Goal: Transaction & Acquisition: Purchase product/service

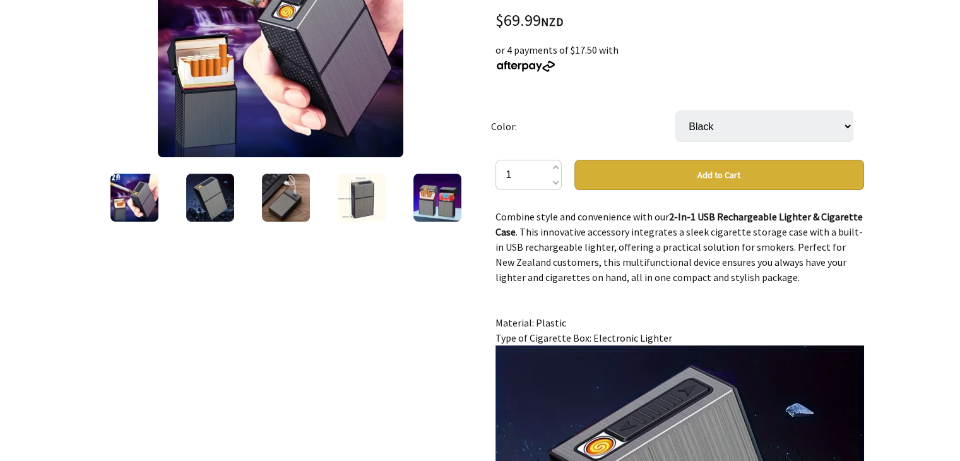
scroll to position [126, 0]
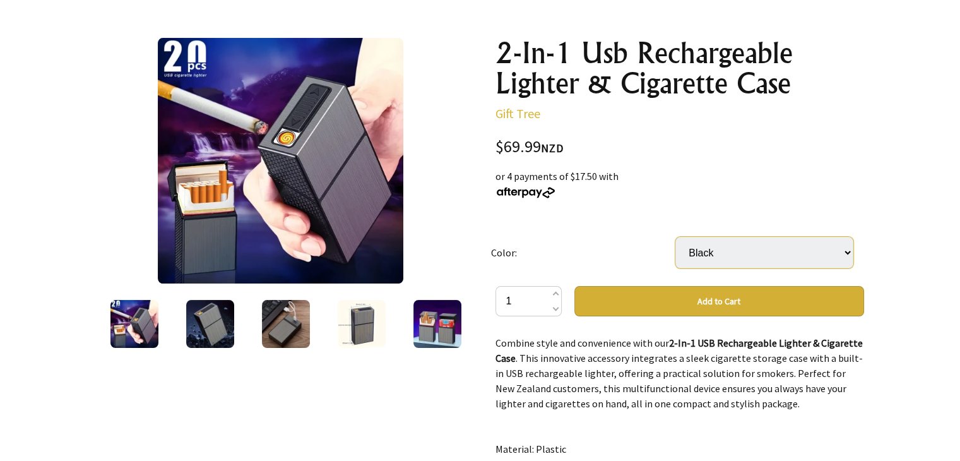
click at [793, 249] on select "Black" at bounding box center [765, 253] width 178 height 32
drag, startPoint x: 921, startPoint y: 183, endPoint x: 874, endPoint y: 183, distance: 47.4
click at [921, 183] on div at bounding box center [480, 437] width 960 height 881
click at [309, 160] on img at bounding box center [281, 161] width 246 height 246
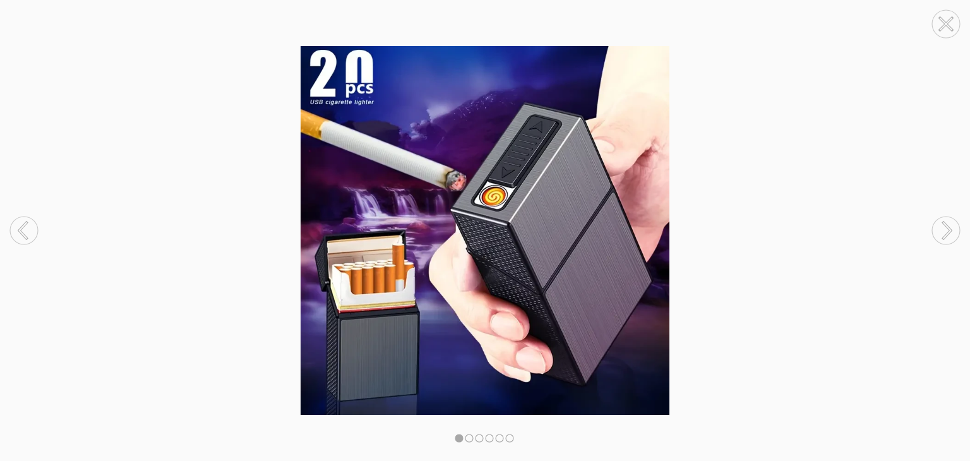
click at [953, 230] on circle at bounding box center [946, 231] width 28 height 28
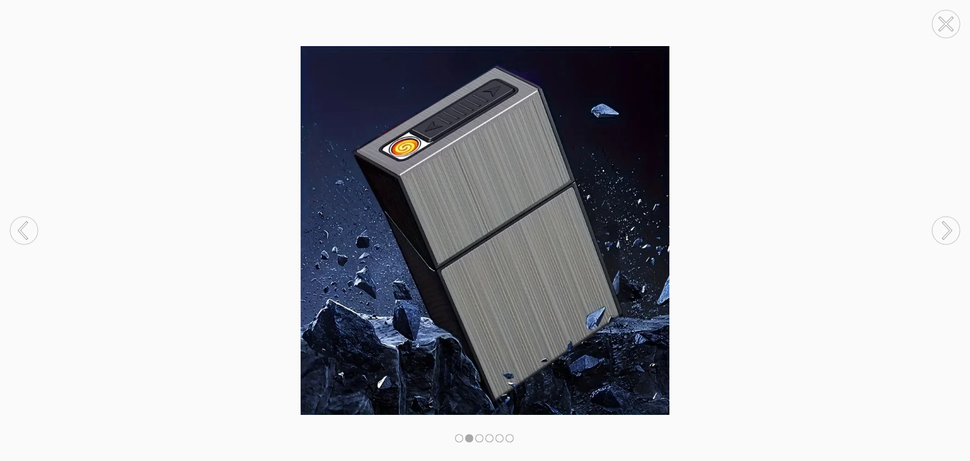
click at [953, 230] on circle at bounding box center [946, 231] width 28 height 28
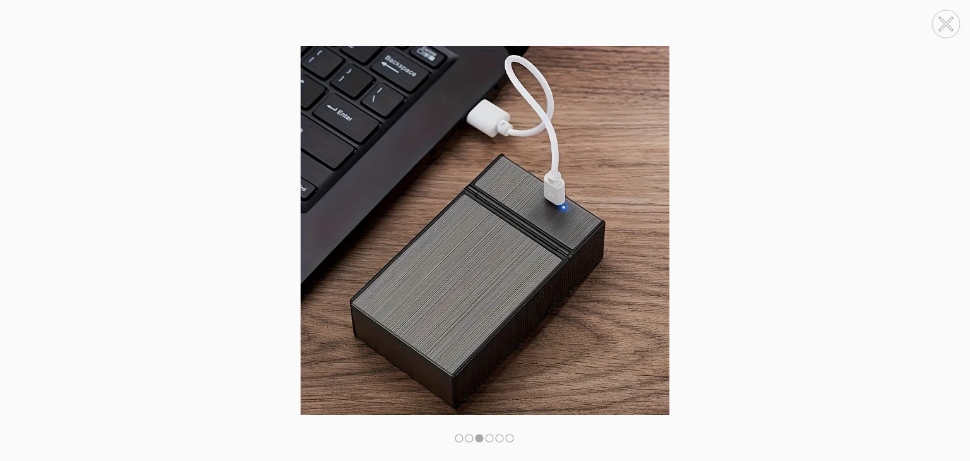
click at [953, 230] on circle at bounding box center [946, 231] width 28 height 28
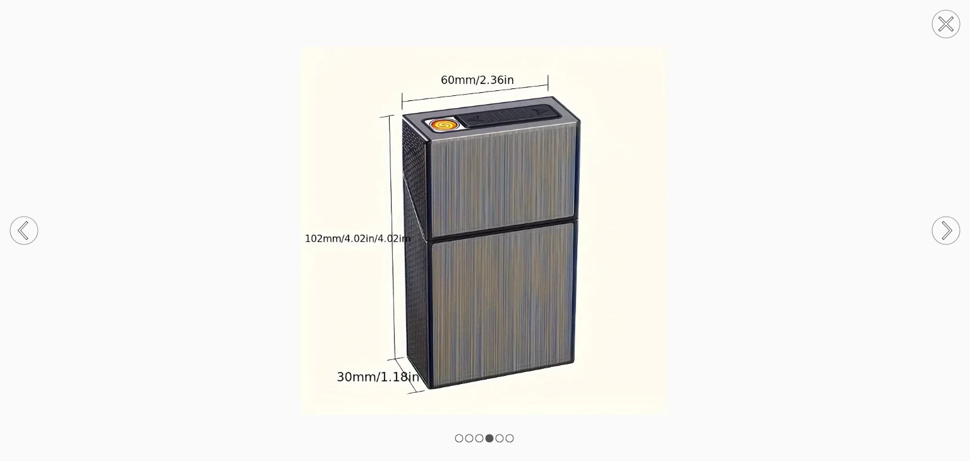
click at [946, 230] on circle at bounding box center [946, 231] width 28 height 28
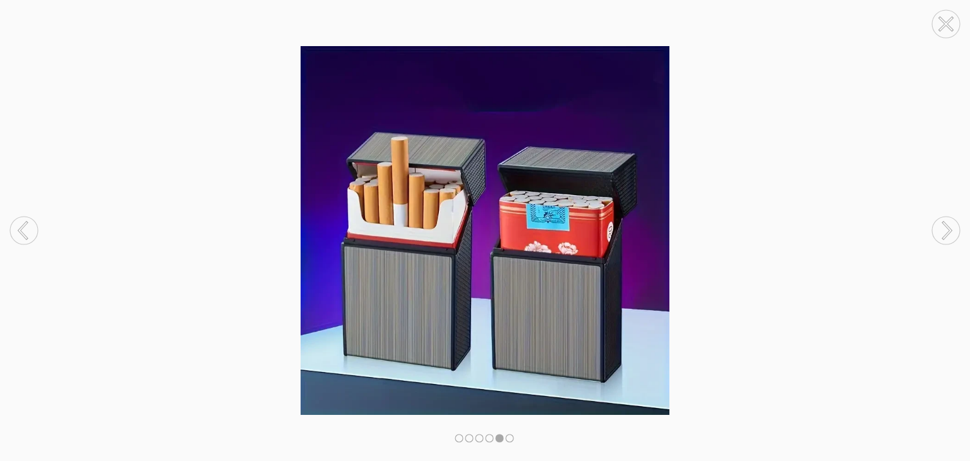
click at [946, 230] on circle at bounding box center [946, 231] width 28 height 28
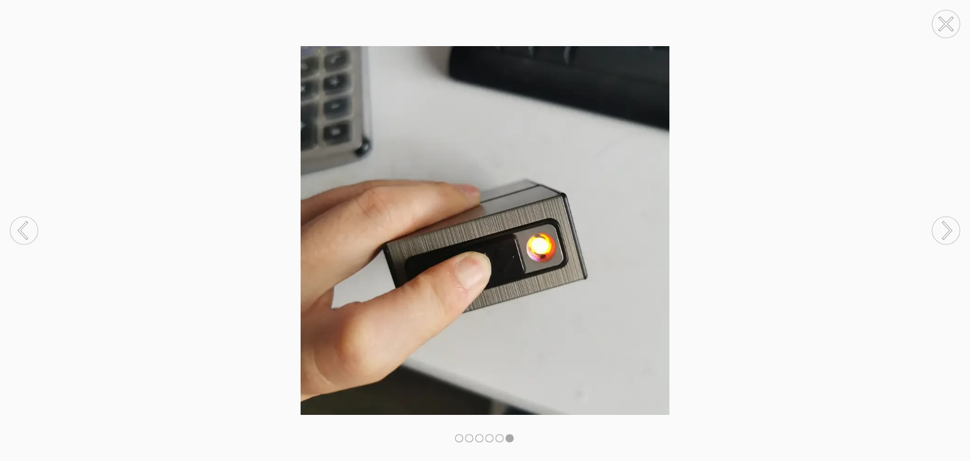
click at [946, 230] on circle at bounding box center [946, 231] width 28 height 28
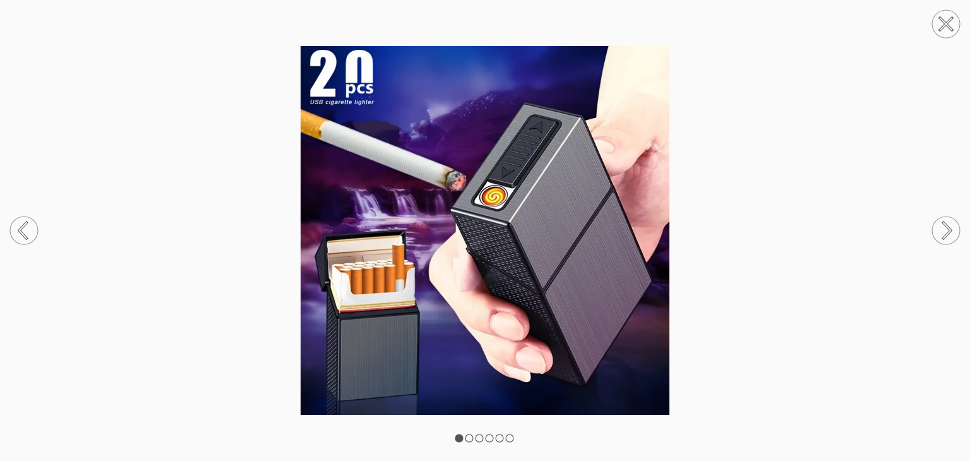
click at [491, 240] on img at bounding box center [485, 230] width 970 height 369
click at [950, 234] on circle at bounding box center [946, 231] width 28 height 28
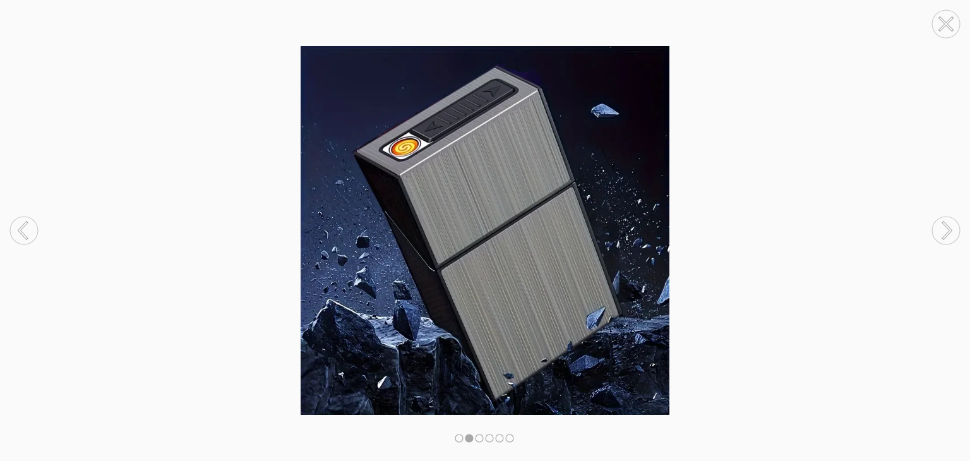
click at [950, 234] on circle at bounding box center [946, 231] width 28 height 28
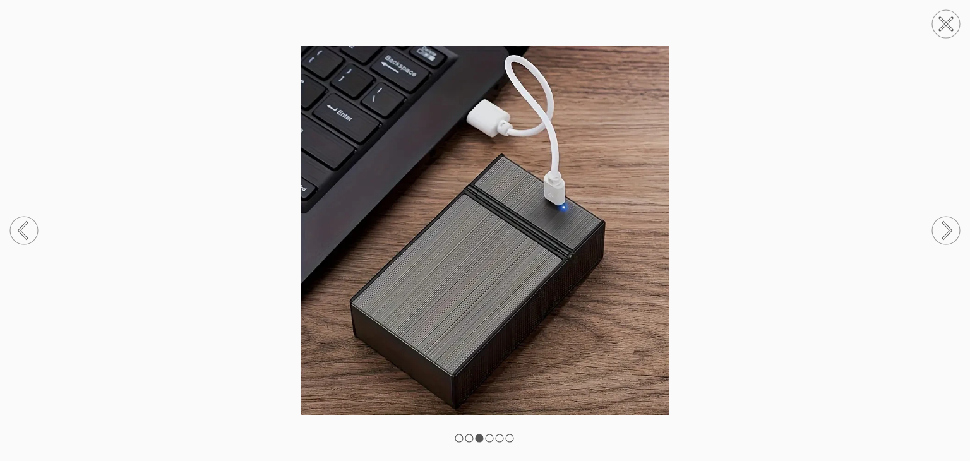
click at [943, 18] on circle at bounding box center [946, 24] width 28 height 28
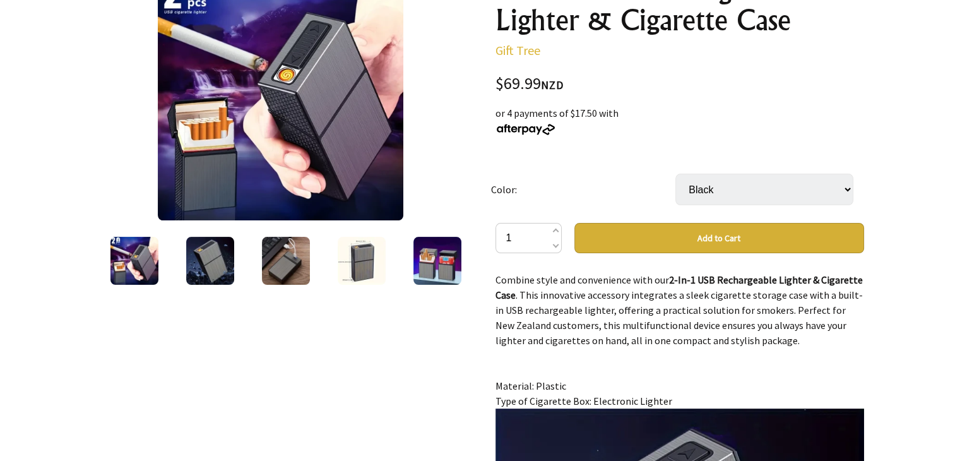
scroll to position [0, 0]
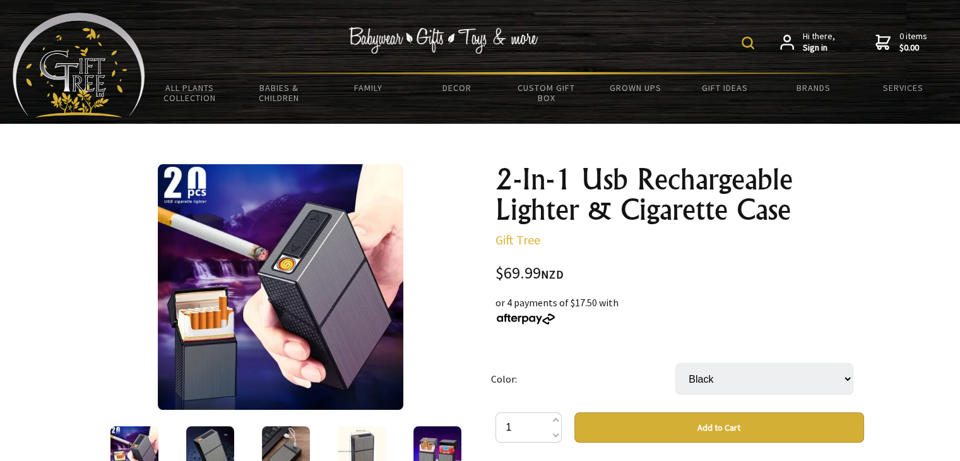
click at [333, 301] on img at bounding box center [281, 287] width 246 height 246
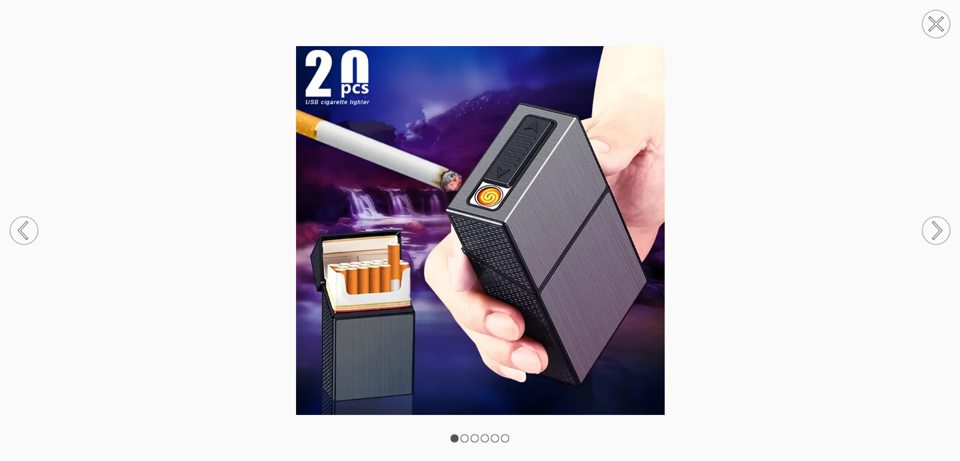
click at [945, 239] on circle at bounding box center [936, 231] width 28 height 28
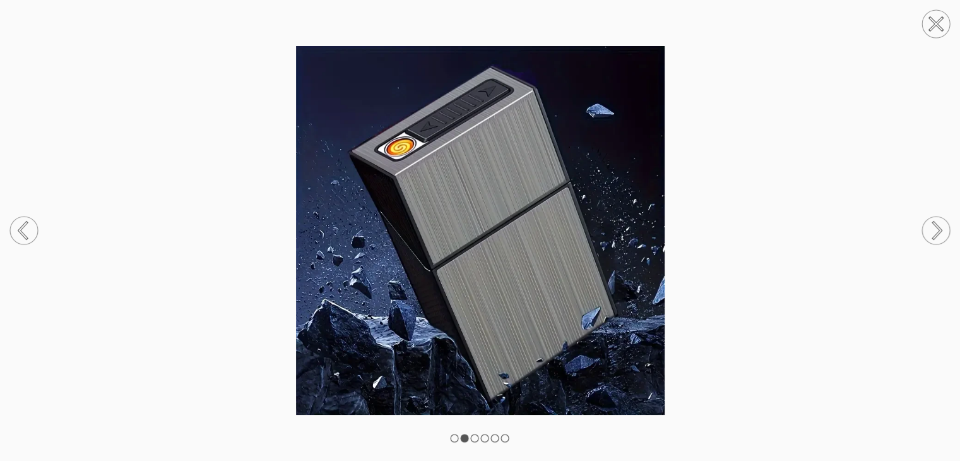
click at [939, 225] on circle at bounding box center [936, 231] width 28 height 28
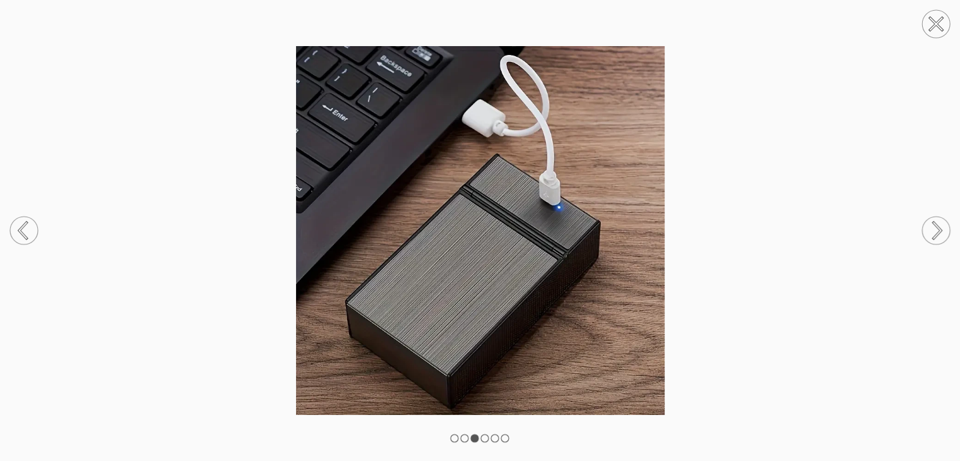
click at [440, 257] on img at bounding box center [480, 230] width 960 height 369
click at [936, 236] on icon at bounding box center [938, 230] width 8 height 16
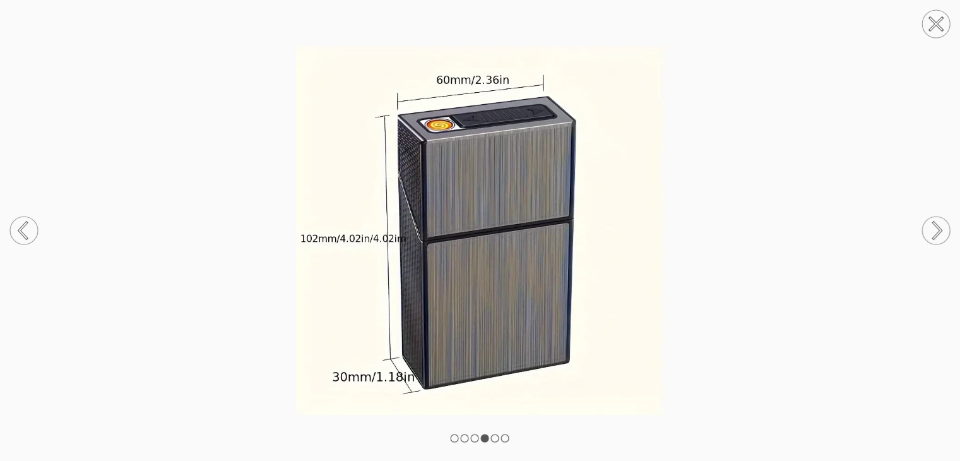
click at [932, 226] on circle at bounding box center [936, 231] width 28 height 28
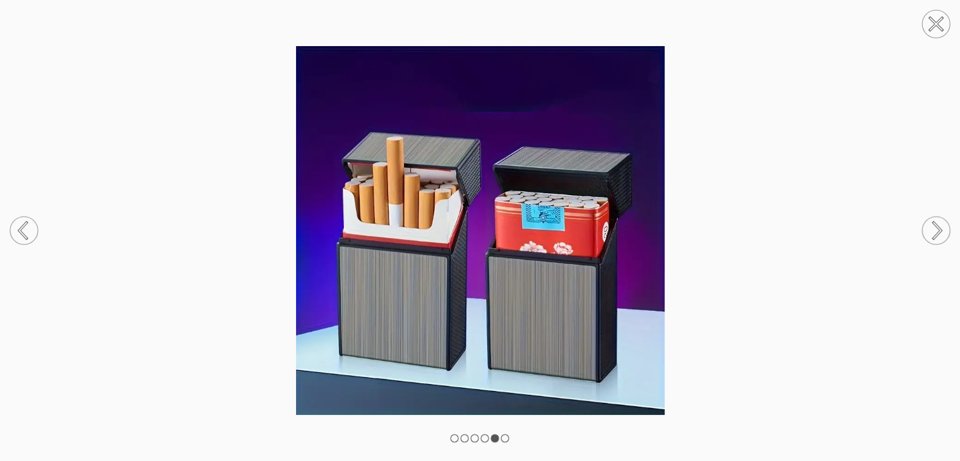
click at [26, 231] on circle at bounding box center [24, 231] width 28 height 28
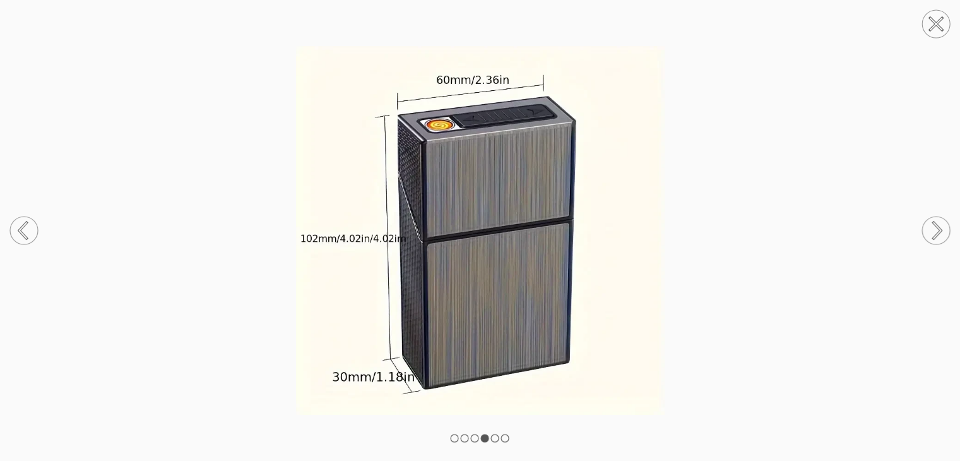
click at [432, 200] on img at bounding box center [480, 230] width 960 height 369
click at [938, 225] on icon at bounding box center [936, 230] width 48 height 67
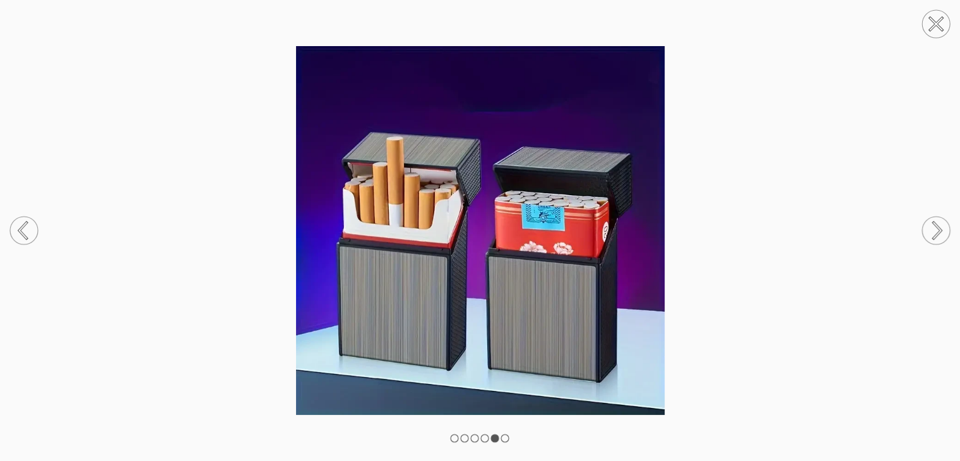
click at [938, 225] on icon at bounding box center [938, 231] width 8 height 16
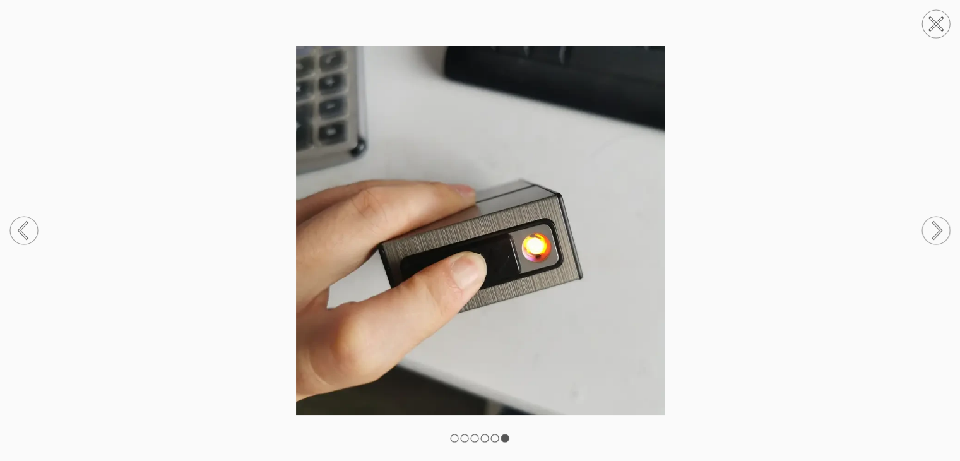
click at [938, 225] on icon at bounding box center [938, 231] width 8 height 16
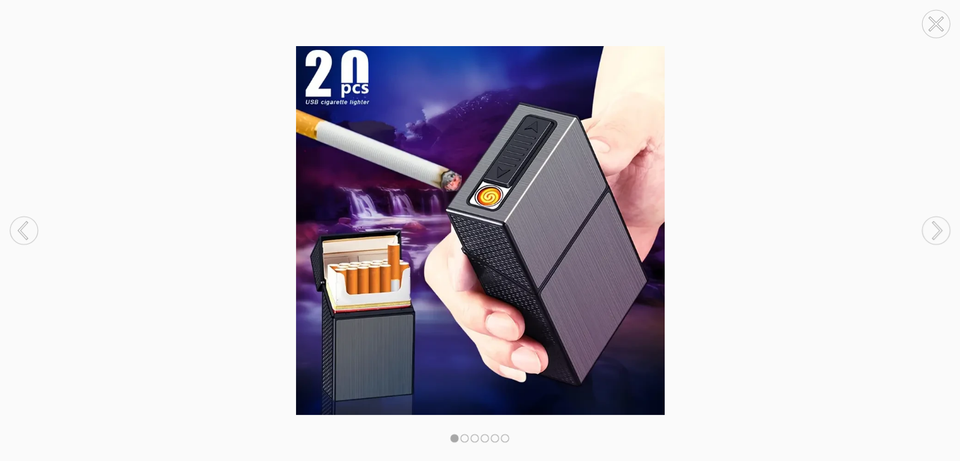
click at [938, 225] on icon at bounding box center [938, 231] width 8 height 16
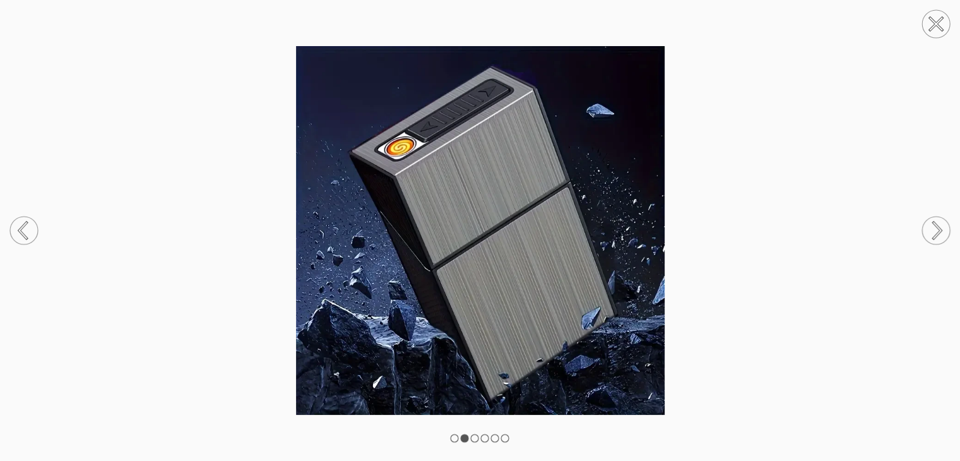
click at [25, 233] on circle at bounding box center [24, 231] width 28 height 28
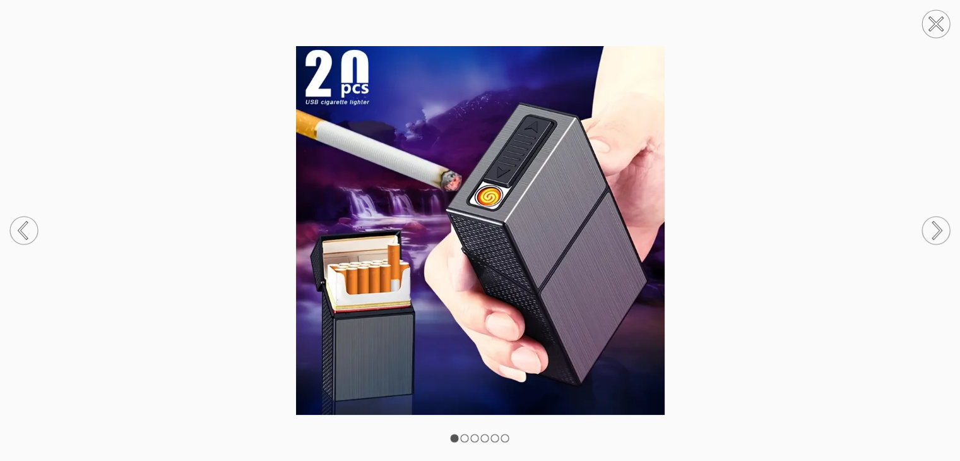
click at [934, 235] on circle at bounding box center [936, 231] width 28 height 28
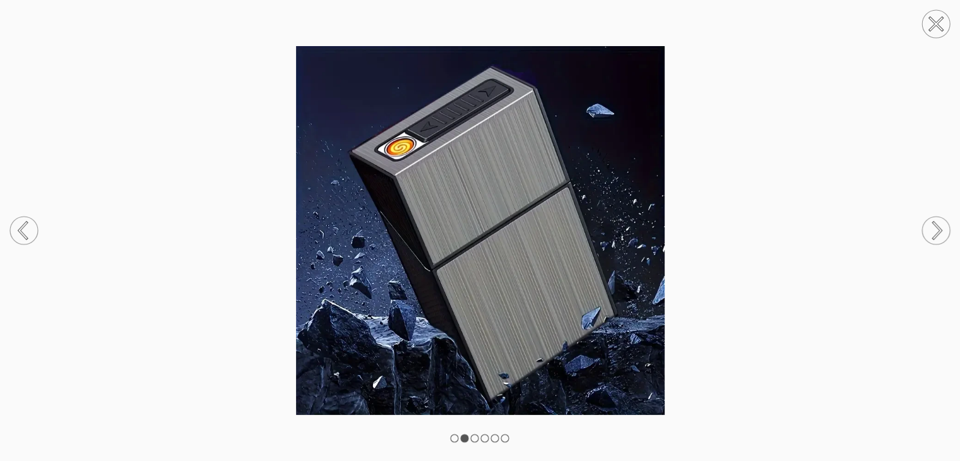
click at [945, 225] on circle at bounding box center [936, 231] width 28 height 28
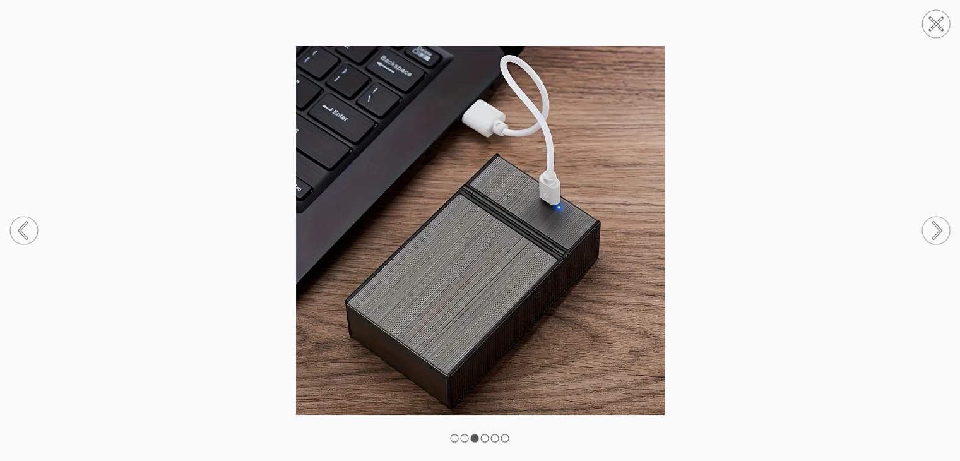
click at [928, 238] on circle at bounding box center [936, 231] width 28 height 28
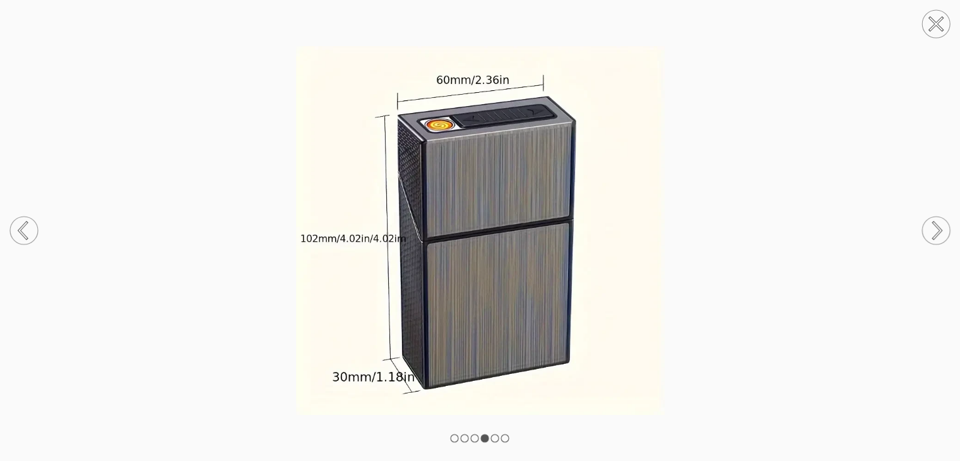
click at [934, 36] on circle at bounding box center [936, 24] width 28 height 28
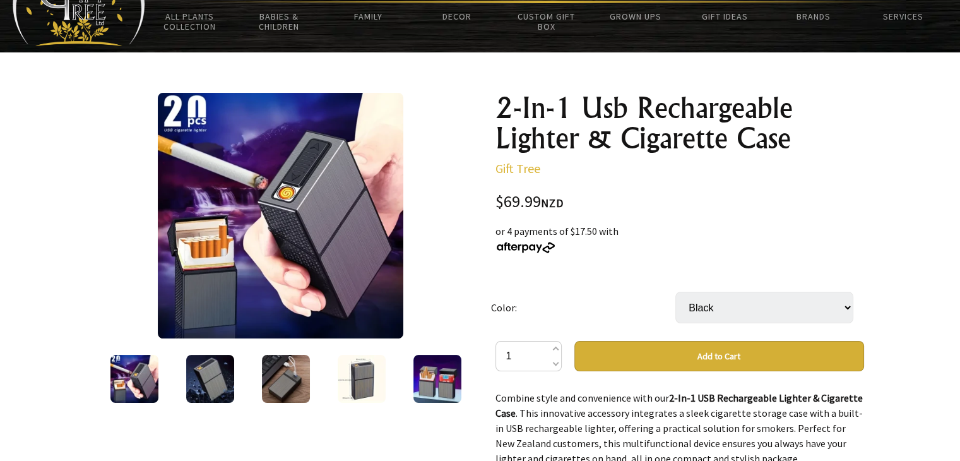
scroll to position [126, 0]
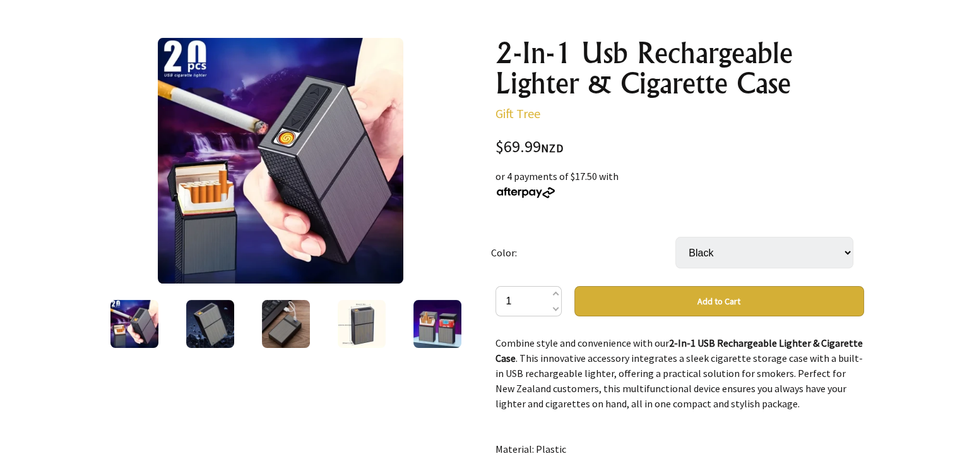
click at [226, 307] on img at bounding box center [210, 324] width 48 height 48
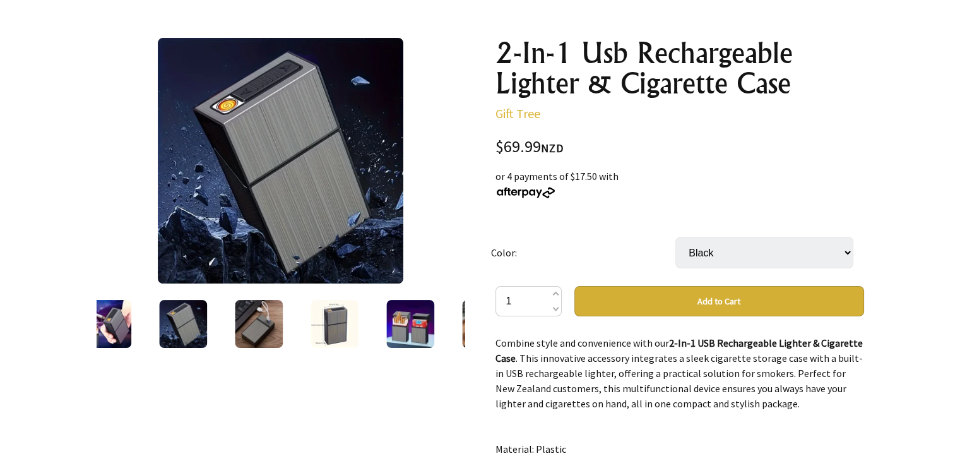
click at [258, 318] on img at bounding box center [259, 324] width 48 height 48
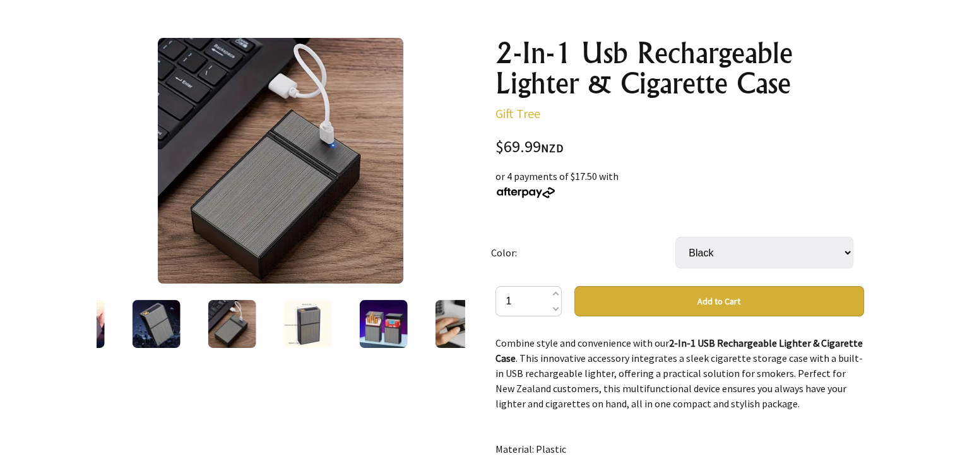
click at [440, 321] on img at bounding box center [459, 324] width 48 height 48
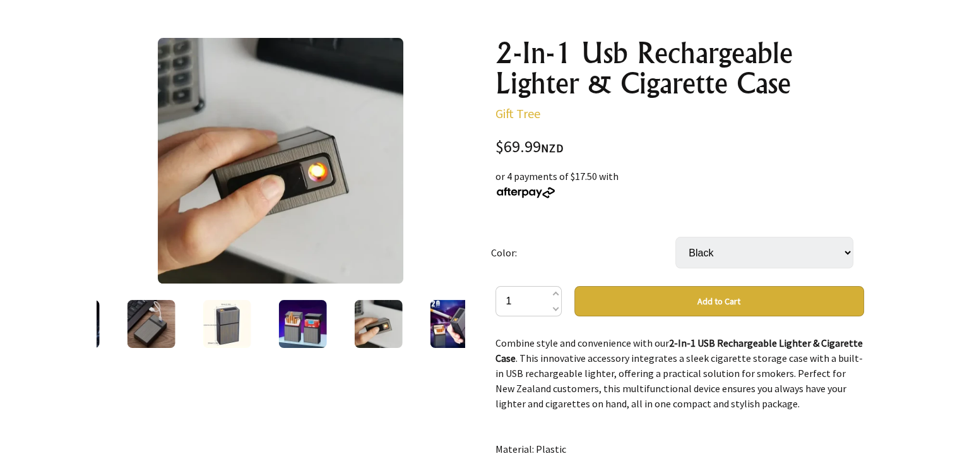
click at [289, 152] on img at bounding box center [281, 161] width 246 height 246
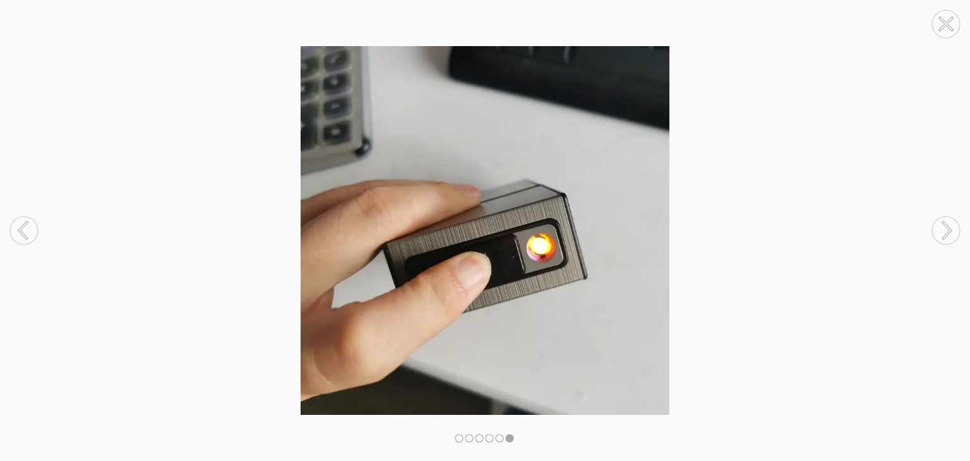
click at [944, 230] on circle at bounding box center [946, 231] width 28 height 28
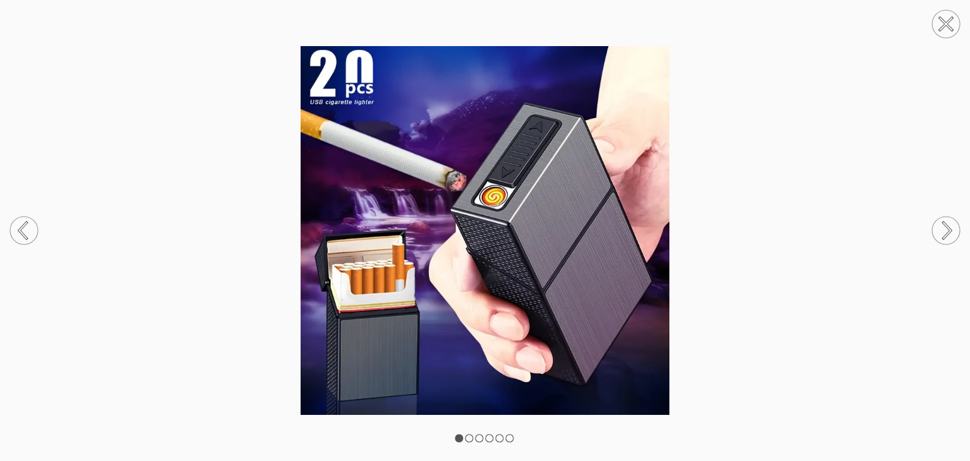
click at [940, 233] on circle at bounding box center [946, 231] width 28 height 28
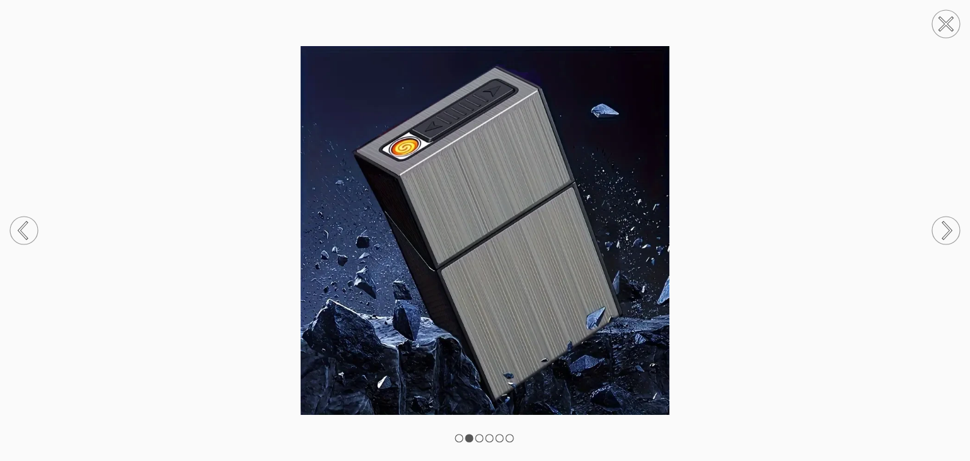
click at [940, 233] on circle at bounding box center [946, 231] width 28 height 28
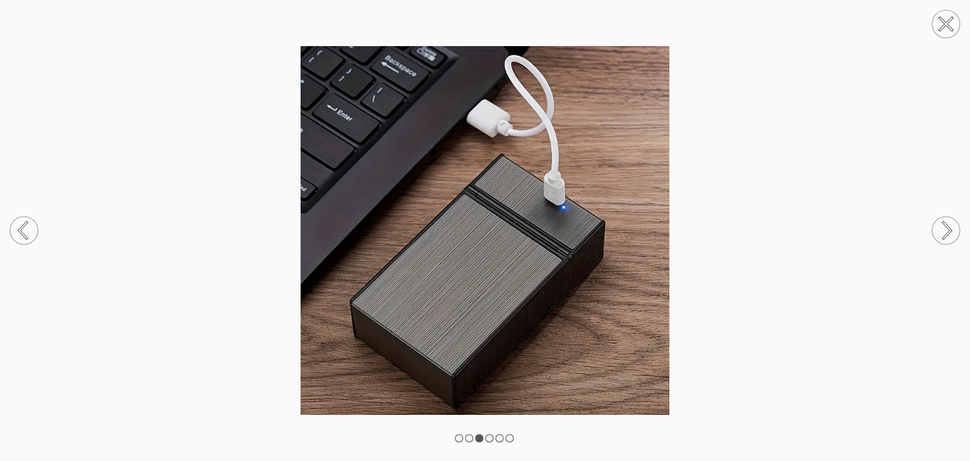
click at [947, 23] on icon at bounding box center [946, 24] width 13 height 13
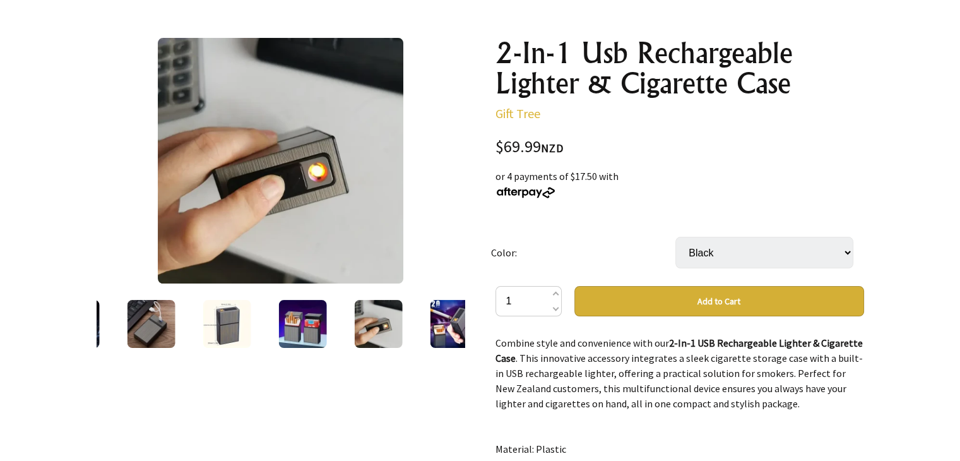
click at [227, 325] on img at bounding box center [227, 324] width 48 height 48
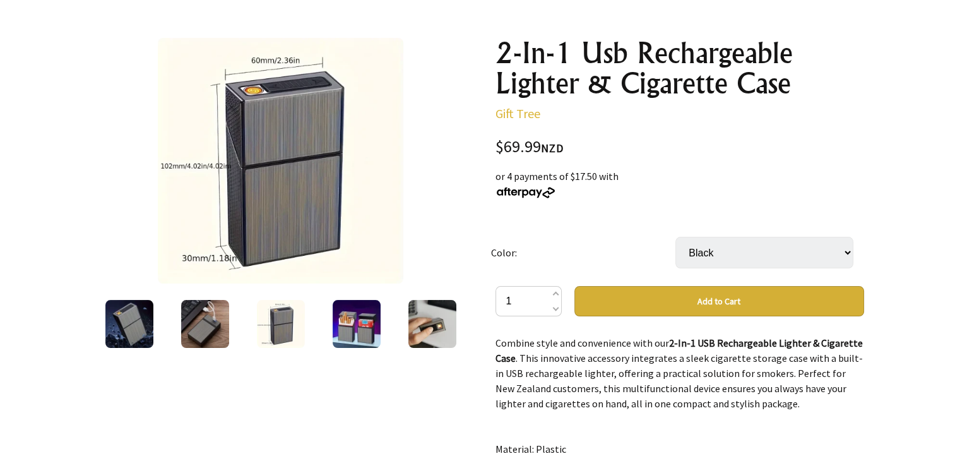
click at [134, 313] on img at bounding box center [129, 324] width 48 height 48
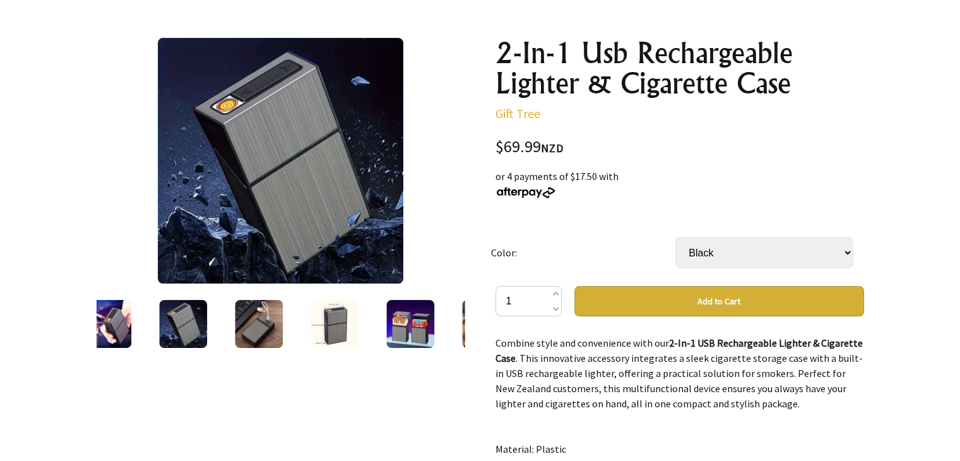
click at [278, 318] on img at bounding box center [259, 324] width 48 height 48
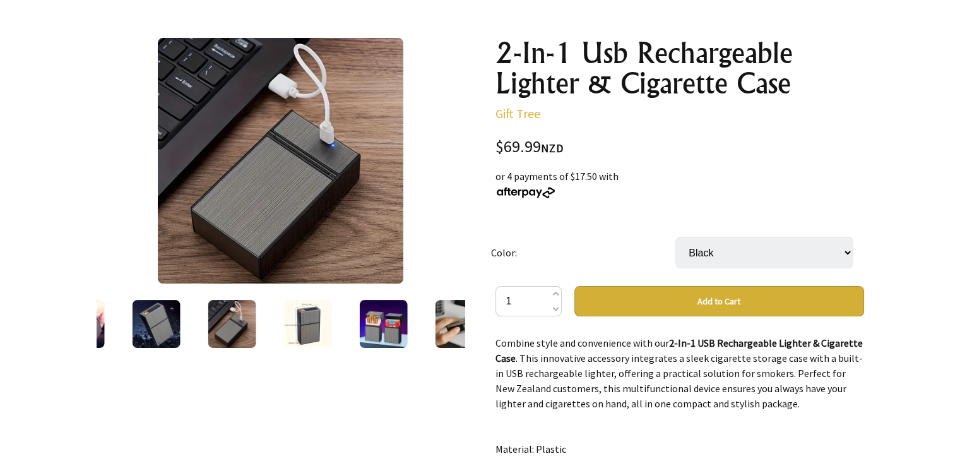
click at [193, 319] on div at bounding box center [156, 323] width 76 height 53
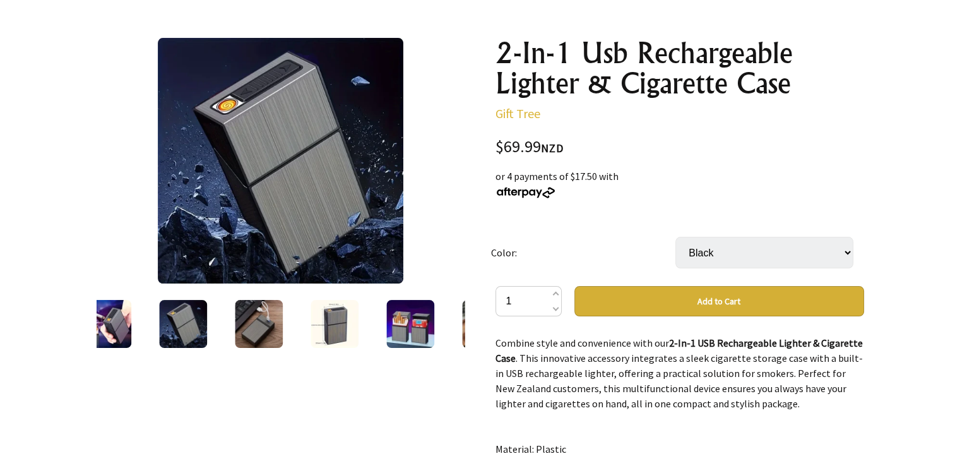
click at [105, 318] on img at bounding box center [107, 324] width 48 height 48
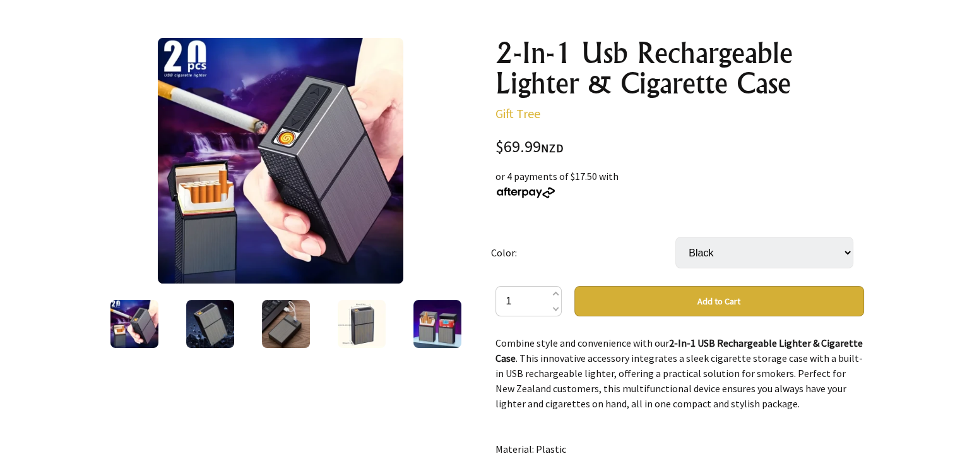
click at [66, 134] on div at bounding box center [480, 437] width 960 height 881
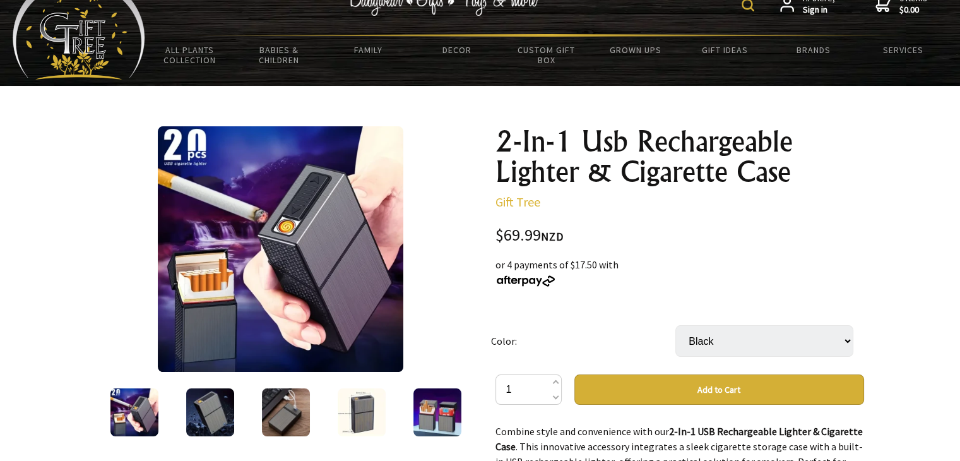
scroll to position [30, 0]
